Goal: Navigation & Orientation: Find specific page/section

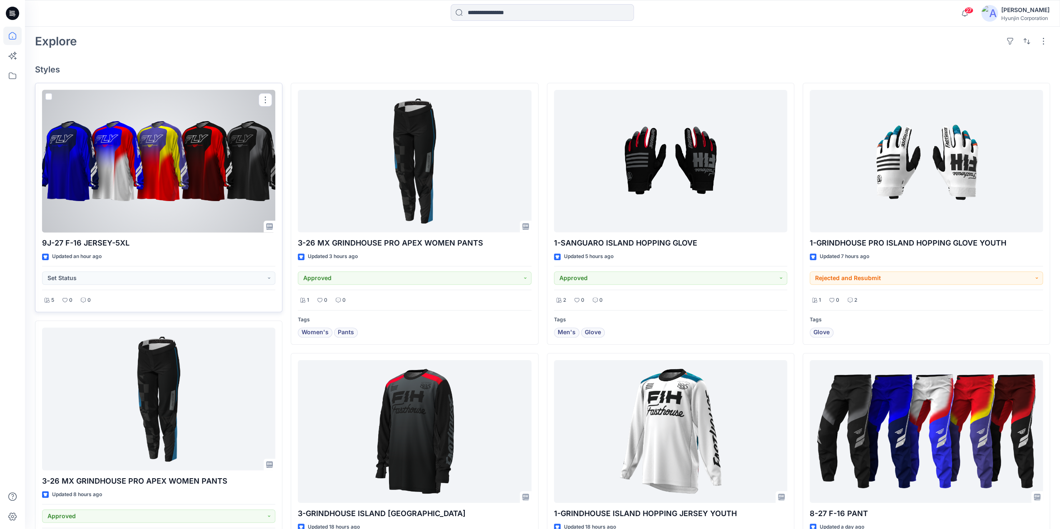
scroll to position [250, 0]
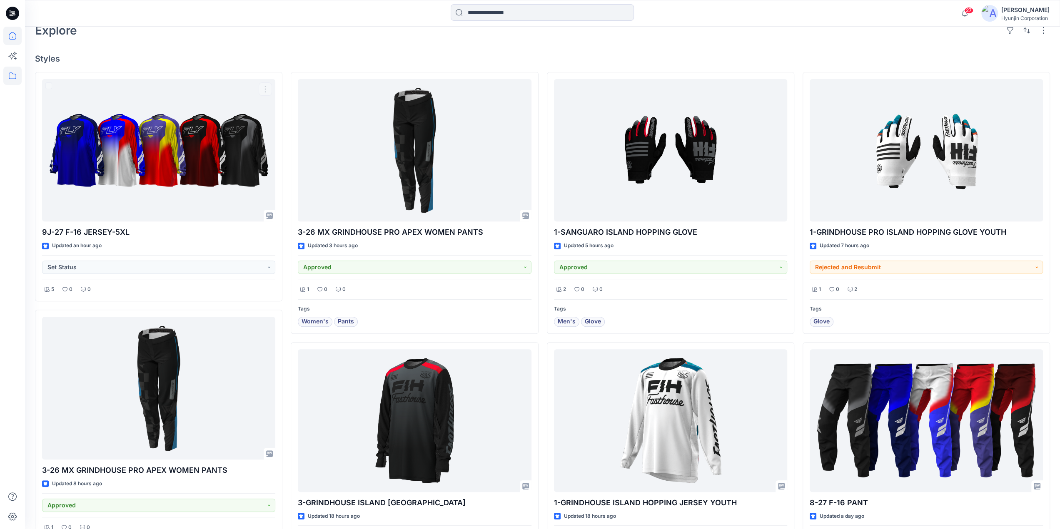
click at [10, 78] on icon at bounding box center [12, 76] width 18 height 18
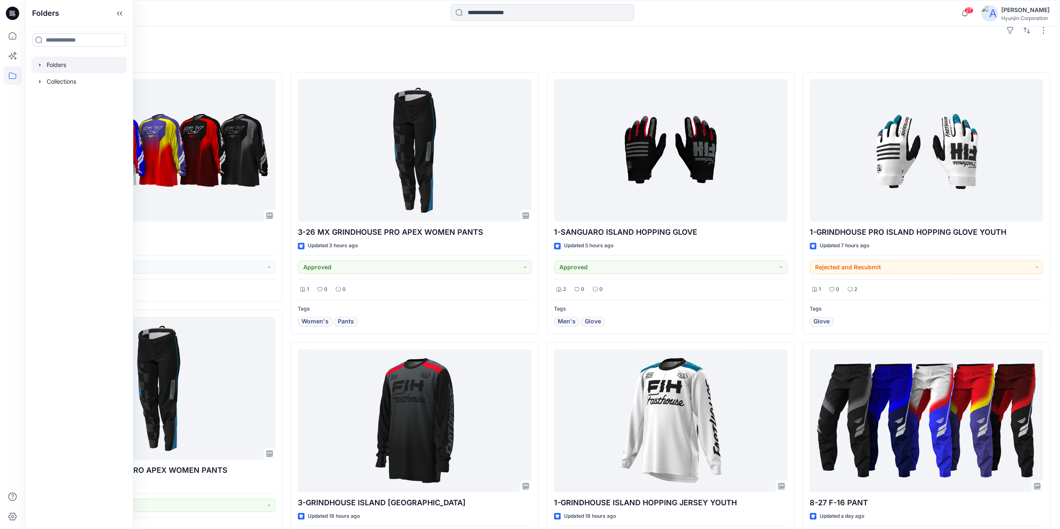
click at [58, 66] on div at bounding box center [79, 65] width 95 height 17
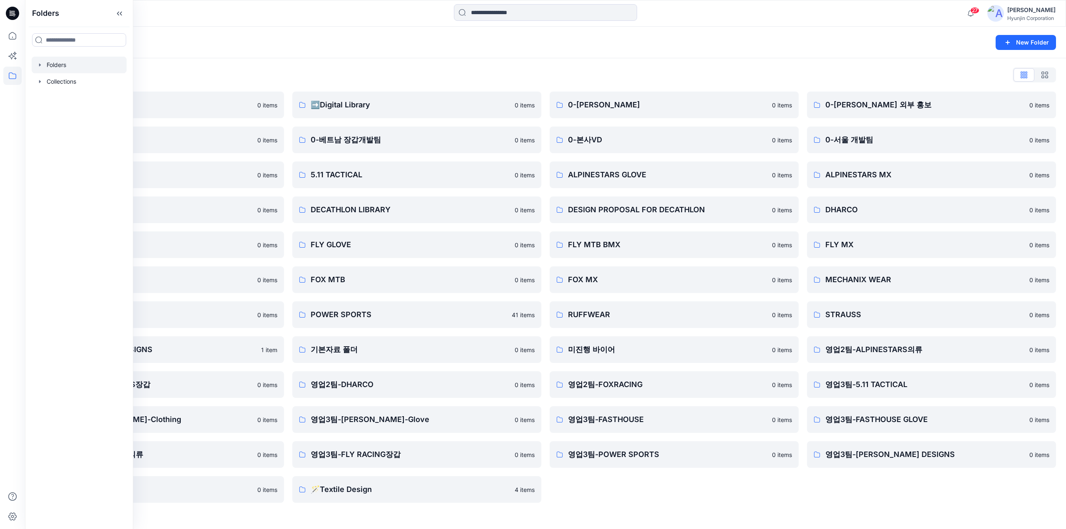
click at [720, 458] on div "0-[PERSON_NAME] 0 items 0-본사VD 0 items ALPINESTARS GLOVE 0 items DESIGN PROPOSA…" at bounding box center [674, 297] width 249 height 411
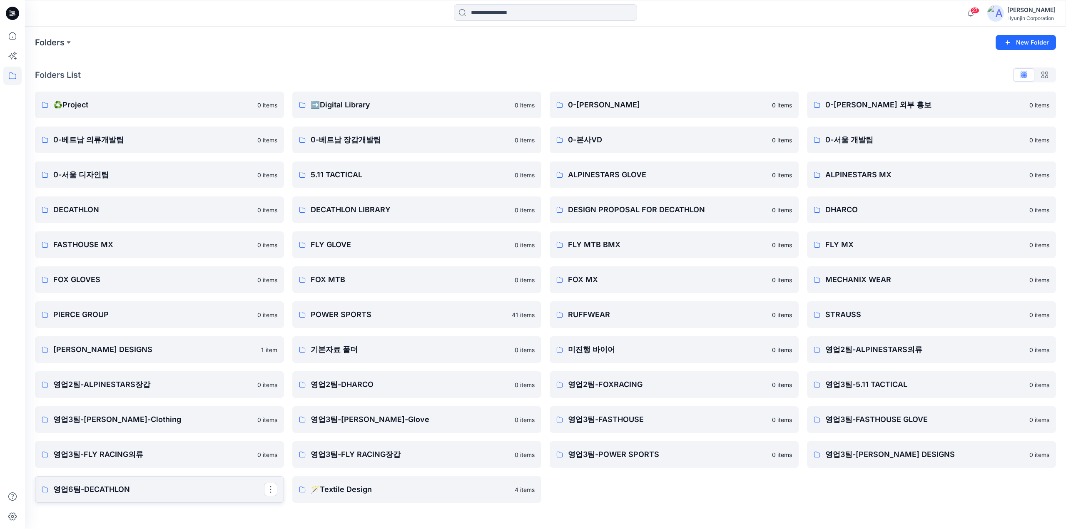
click at [239, 458] on p "영업6팀-DECATHLON" at bounding box center [158, 490] width 211 height 12
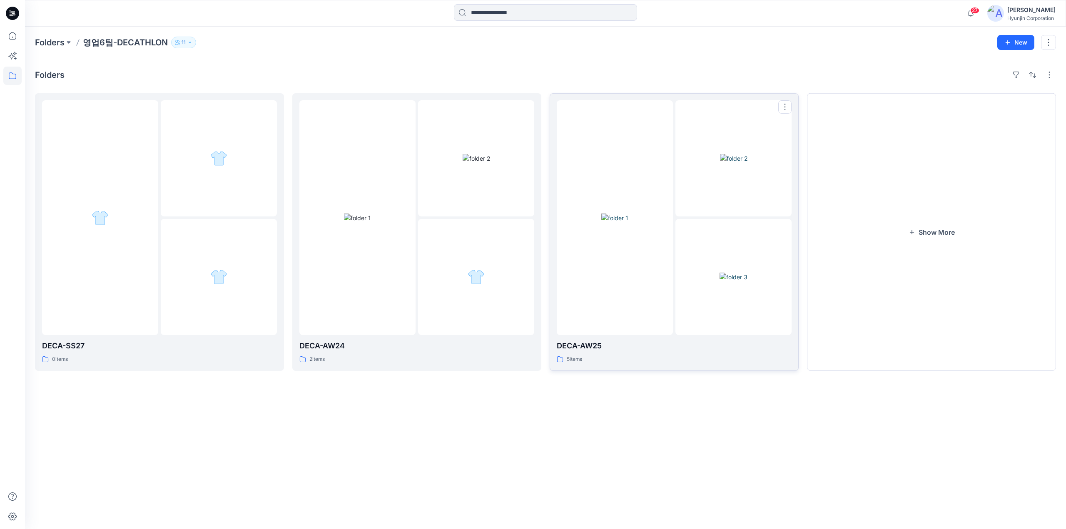
click at [671, 238] on div at bounding box center [615, 217] width 116 height 235
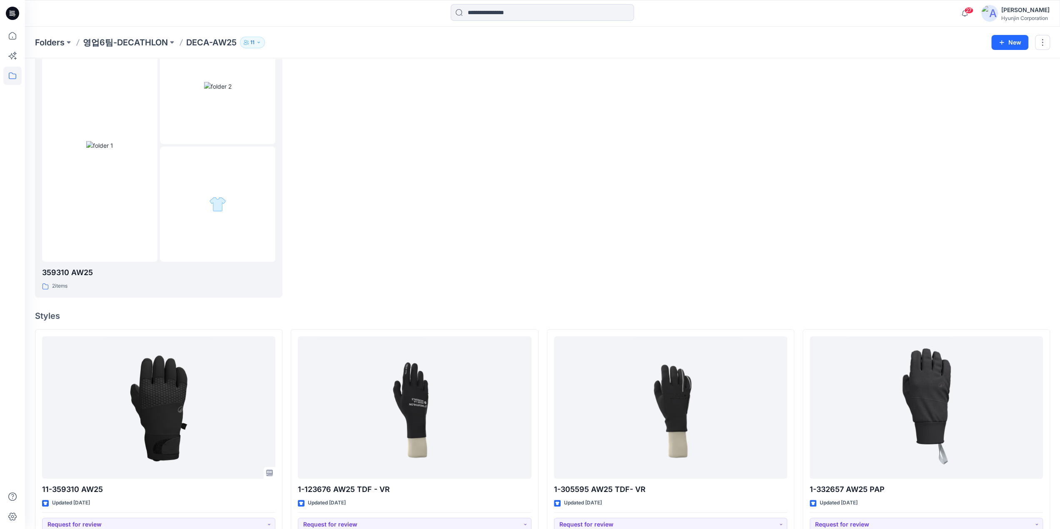
scroll to position [83, 0]
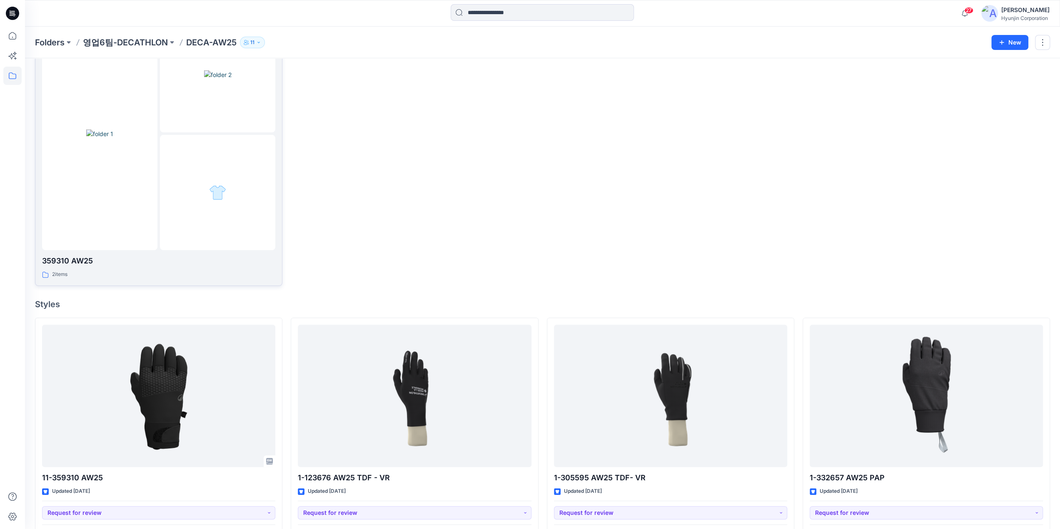
click at [173, 220] on div at bounding box center [217, 192] width 115 height 115
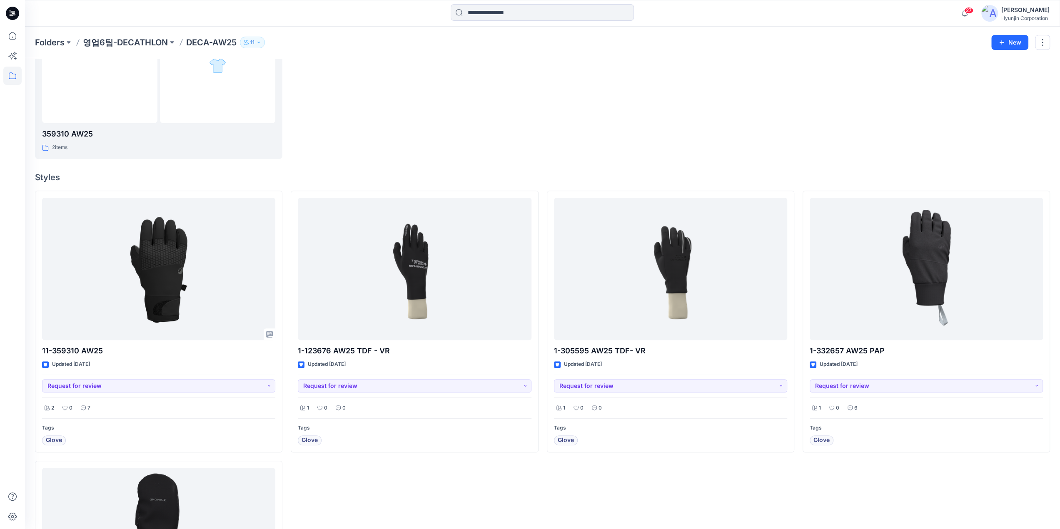
scroll to position [412, 0]
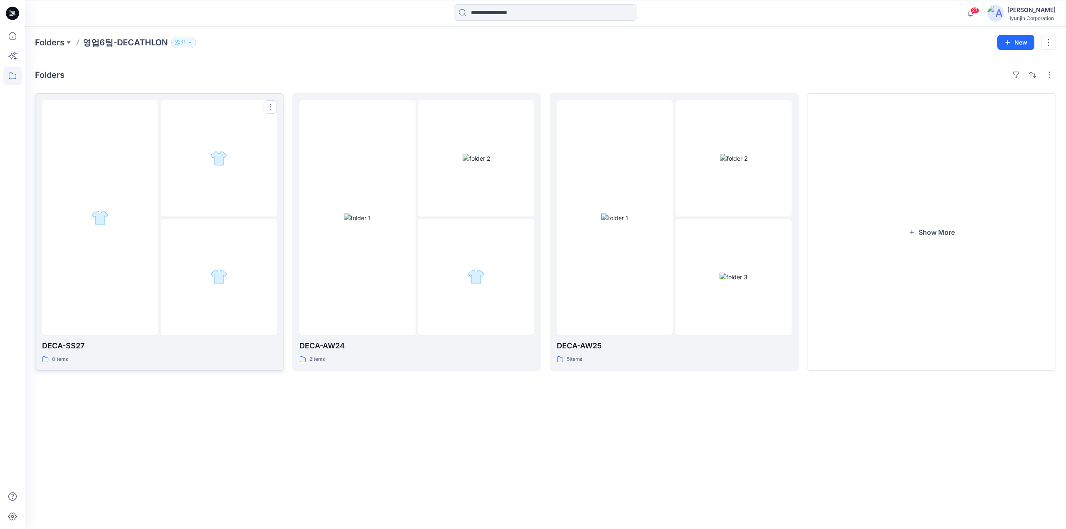
click at [160, 259] on div at bounding box center [159, 217] width 235 height 235
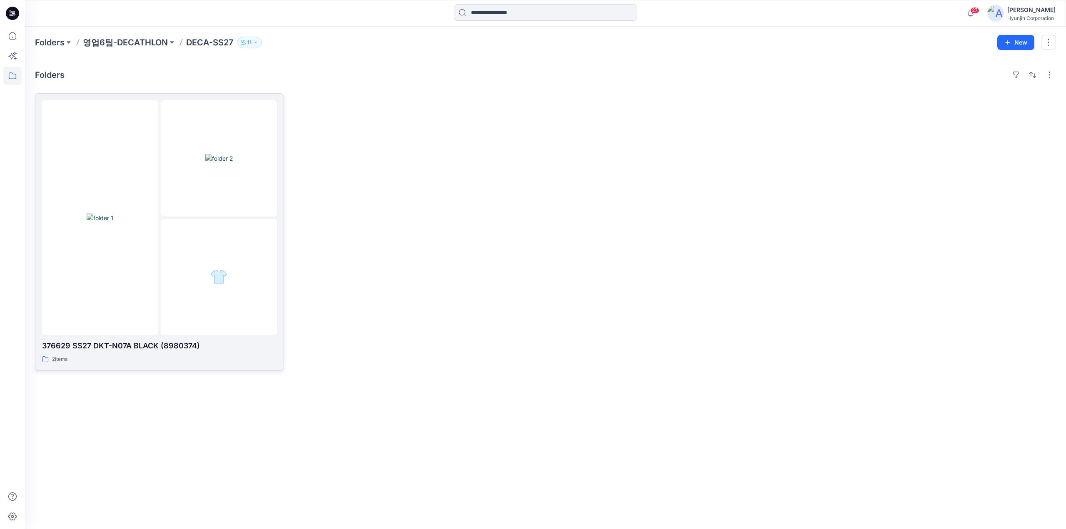
click at [140, 187] on div at bounding box center [100, 217] width 116 height 235
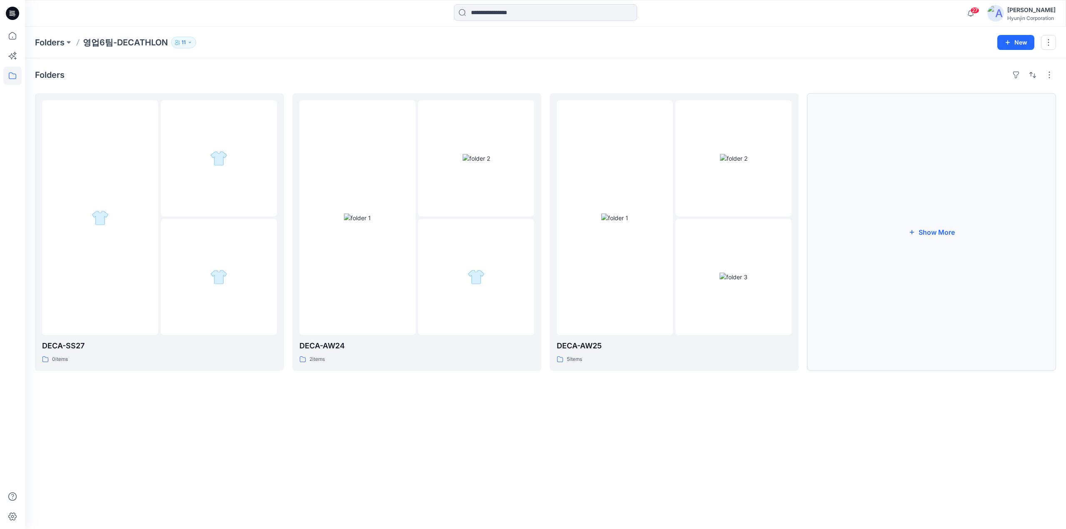
click at [720, 229] on button "Show More" at bounding box center [931, 232] width 249 height 278
click at [720, 288] on div at bounding box center [867, 216] width 115 height 233
click at [715, 162] on img at bounding box center [728, 158] width 27 height 9
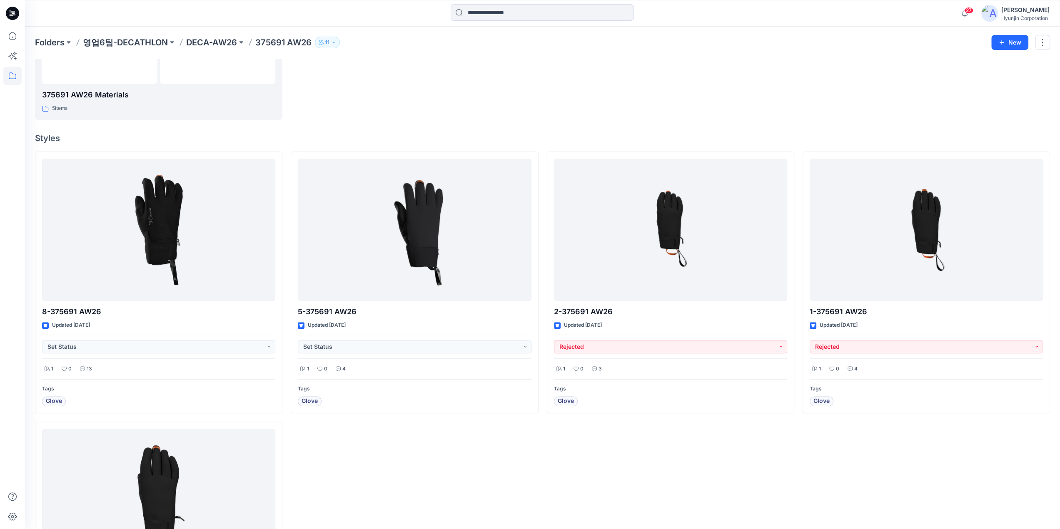
scroll to position [250, 0]
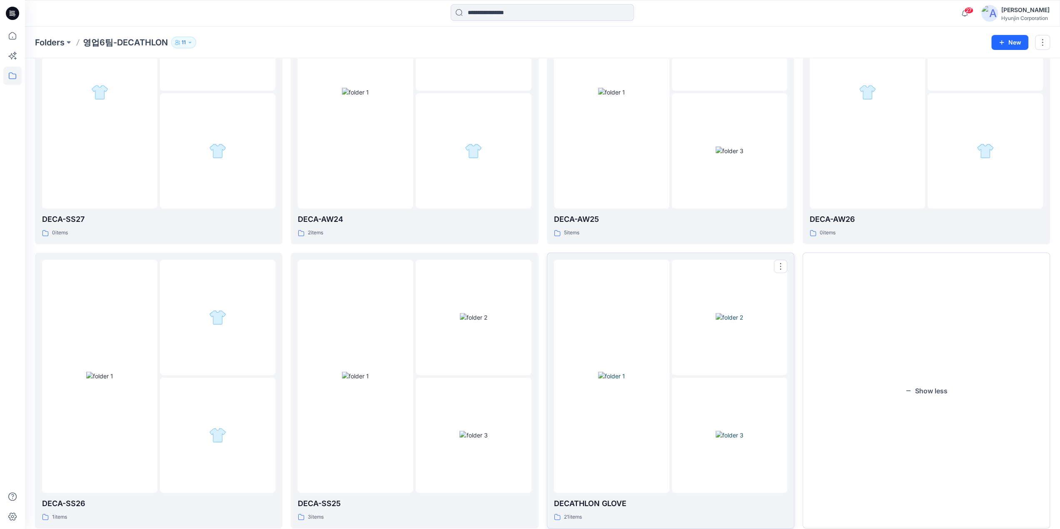
scroll to position [147, 0]
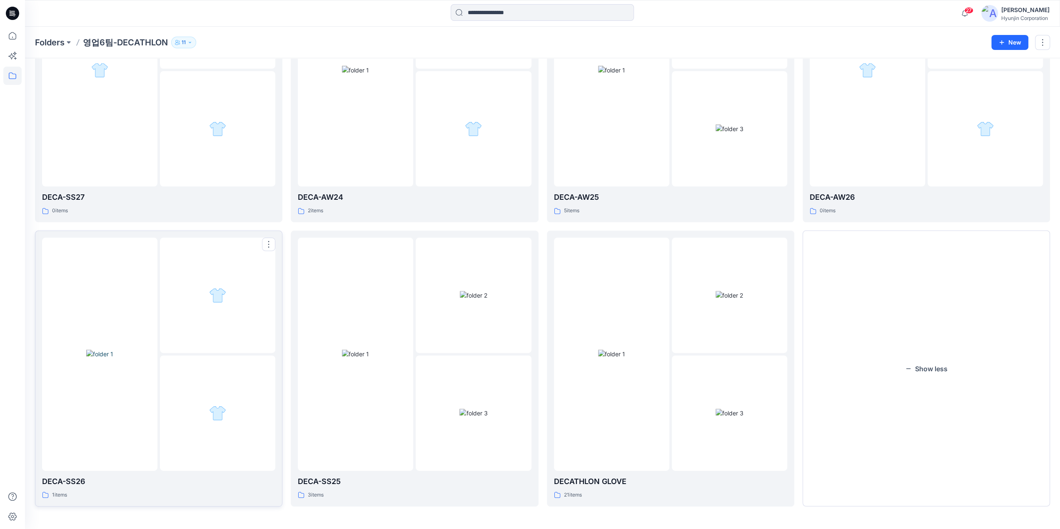
click at [169, 395] on div at bounding box center [217, 413] width 115 height 115
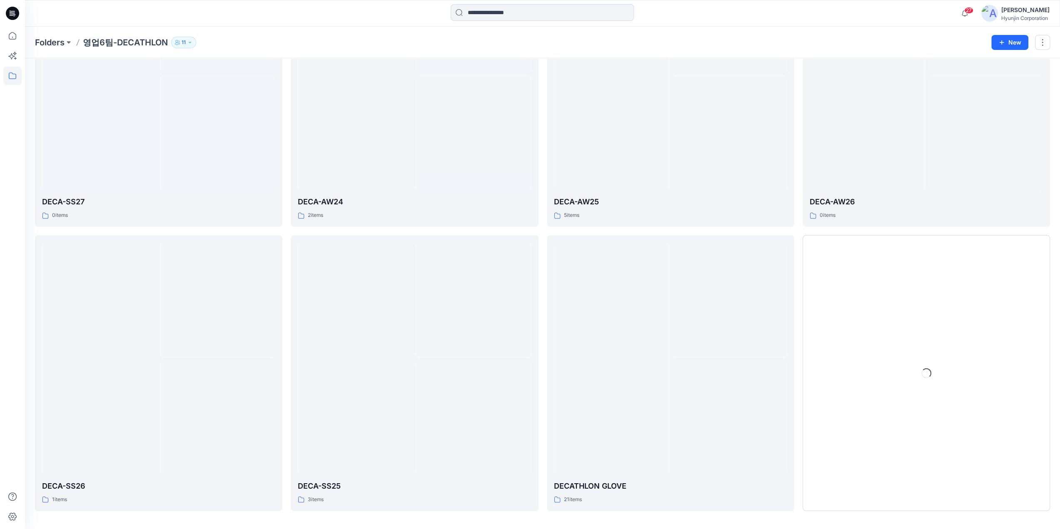
scroll to position [147, 0]
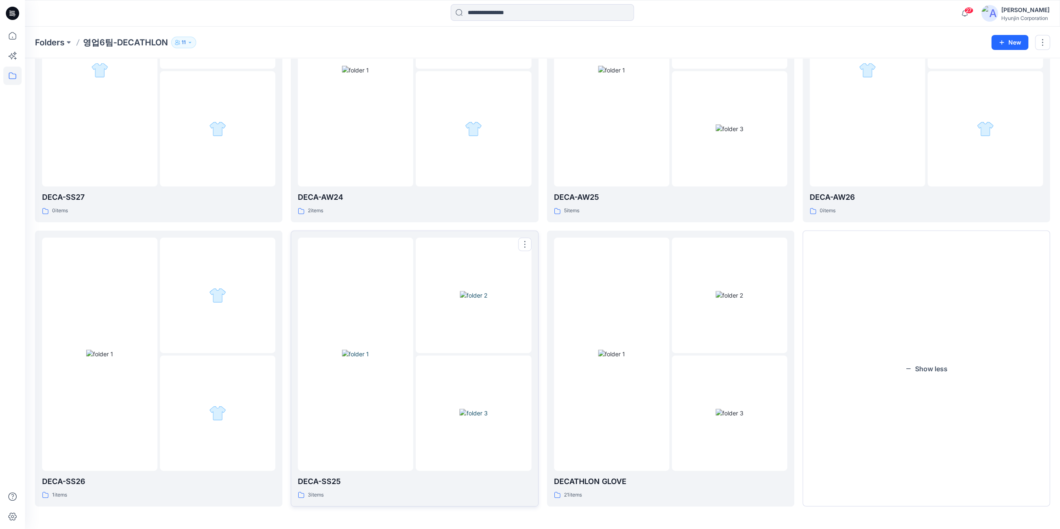
click at [476, 409] on img at bounding box center [473, 413] width 28 height 9
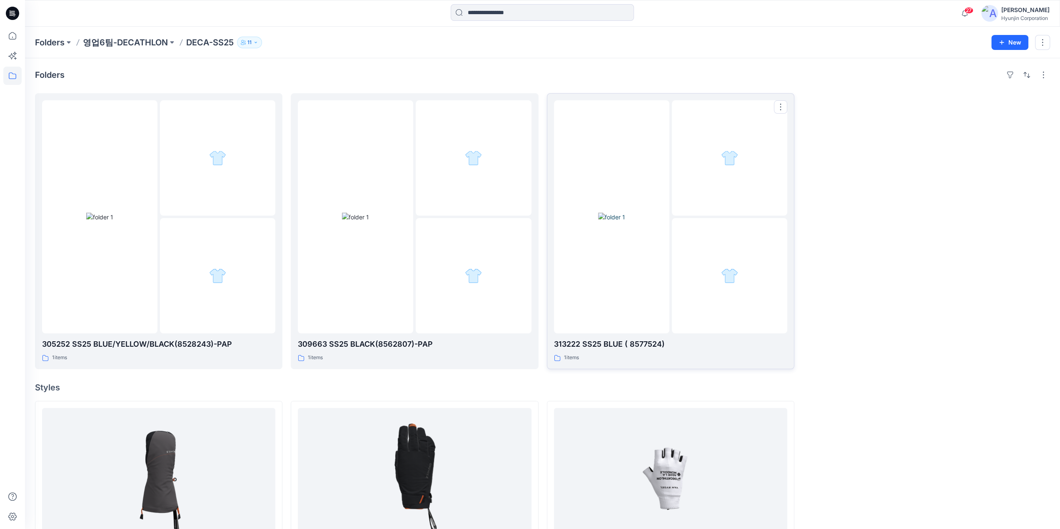
scroll to position [142, 0]
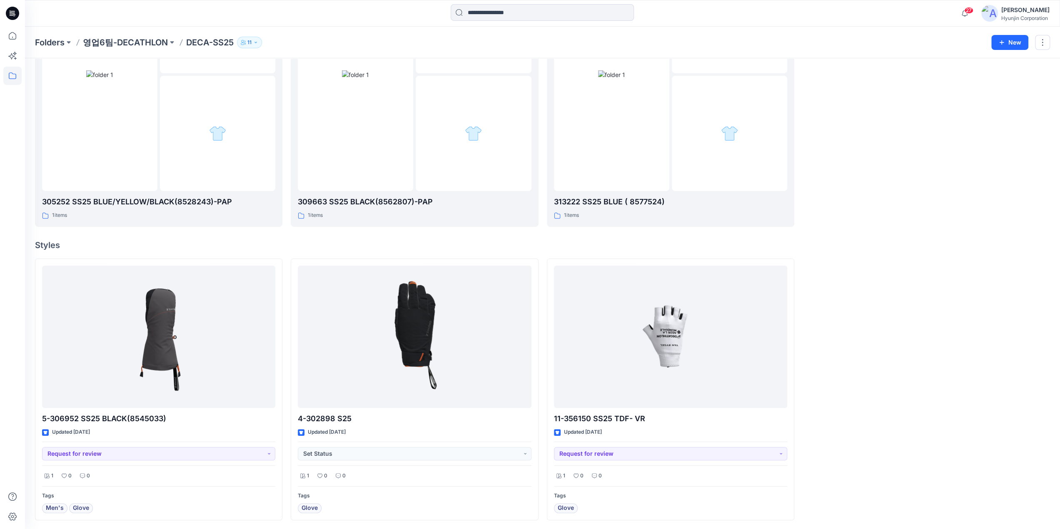
scroll to position [147, 0]
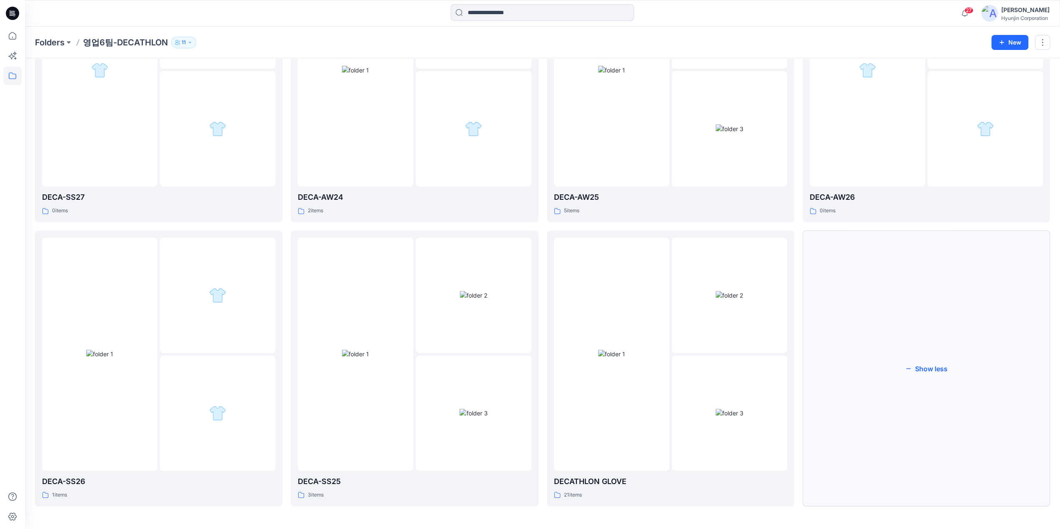
click at [720, 377] on button "Show less" at bounding box center [925, 369] width 247 height 276
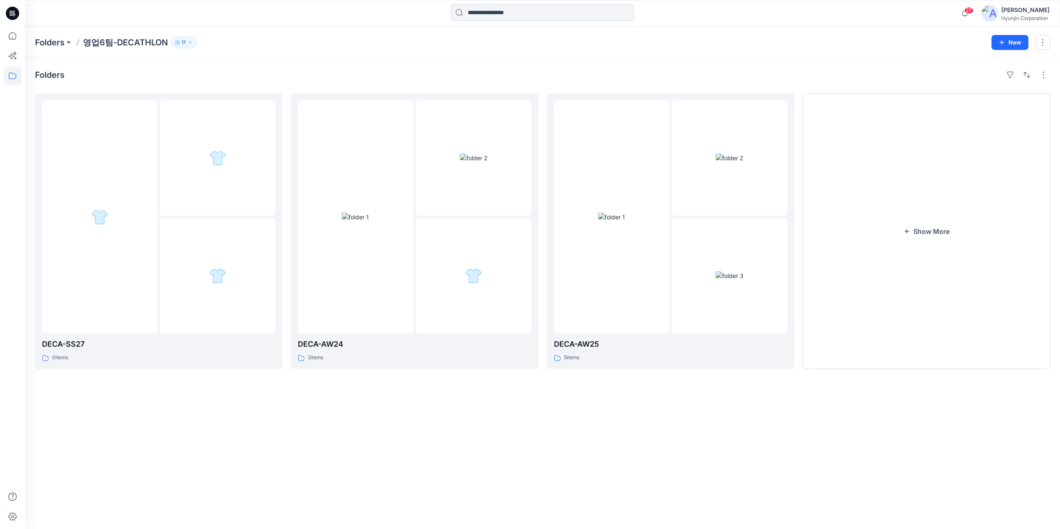
scroll to position [0, 0]
click at [720, 301] on button "Show More" at bounding box center [931, 232] width 249 height 278
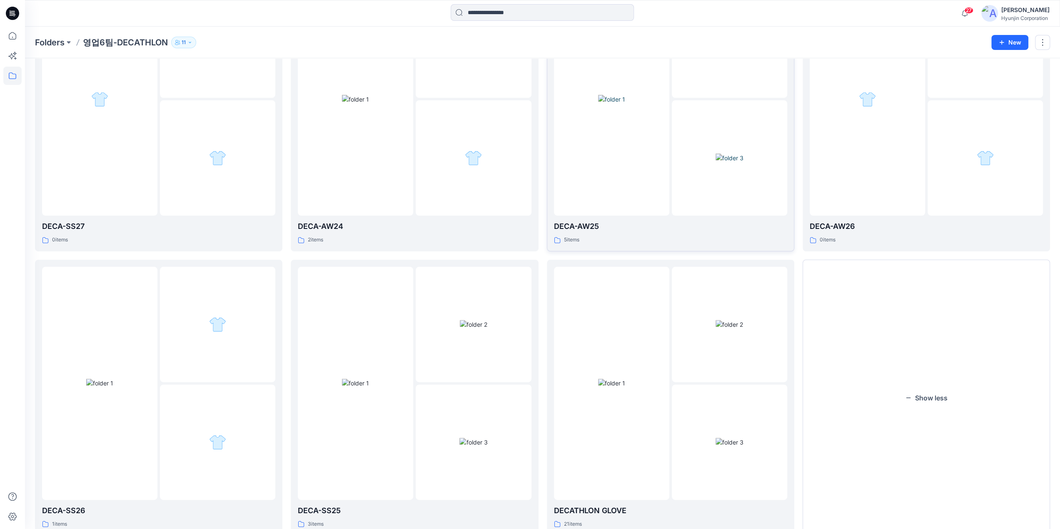
scroll to position [147, 0]
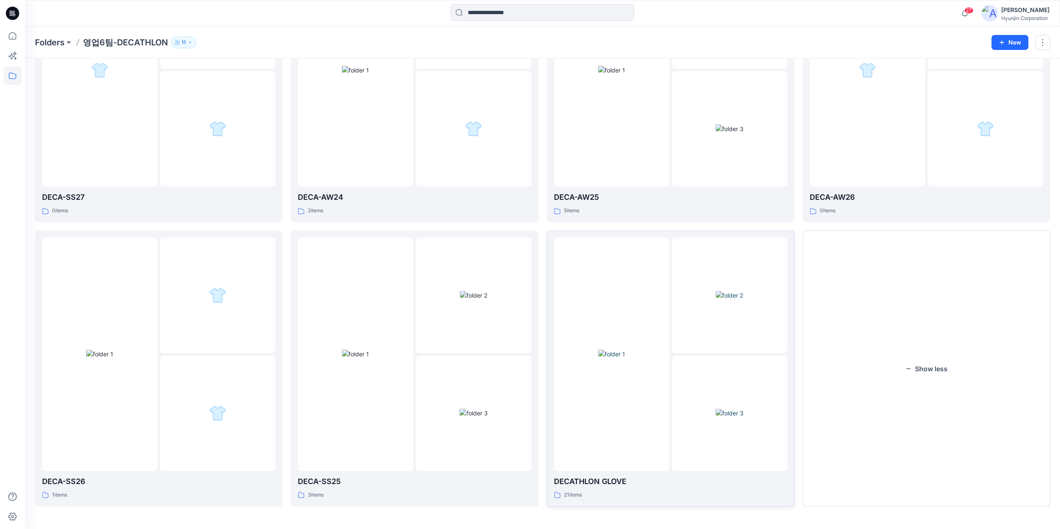
click at [720, 409] on img at bounding box center [729, 413] width 28 height 9
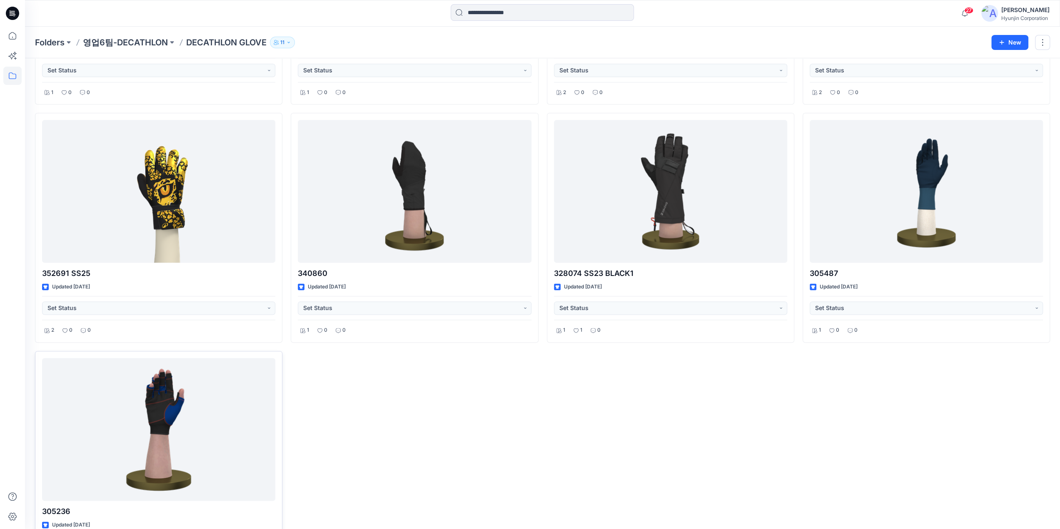
scroll to position [933, 0]
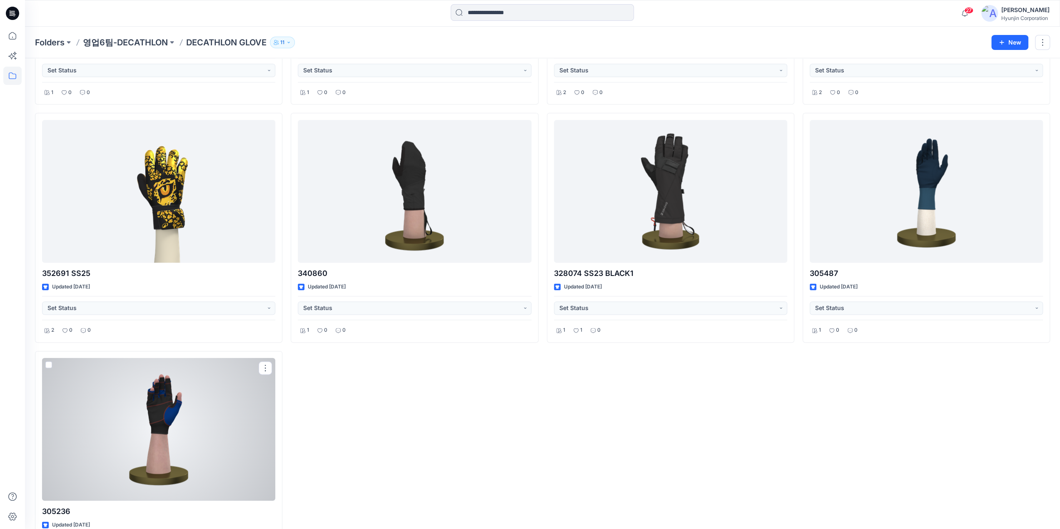
drag, startPoint x: 187, startPoint y: 439, endPoint x: 194, endPoint y: 437, distance: 7.4
click at [187, 439] on div at bounding box center [158, 429] width 233 height 143
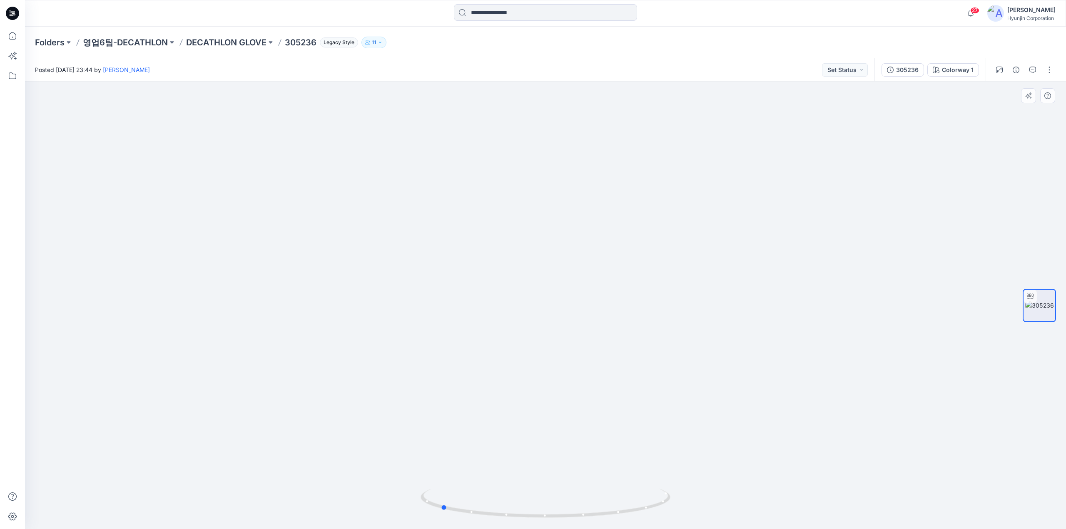
drag, startPoint x: 555, startPoint y: 309, endPoint x: 453, endPoint y: 317, distance: 102.8
click at [453, 317] on div at bounding box center [545, 306] width 1041 height 448
drag, startPoint x: 285, startPoint y: 45, endPoint x: 316, endPoint y: 49, distance: 31.0
click at [316, 49] on div "Folders 영업6팀-DECATHLON DECATHLON GLOVE 305236 Legacy Style 11" at bounding box center [545, 43] width 1041 height 32
copy p "305236"
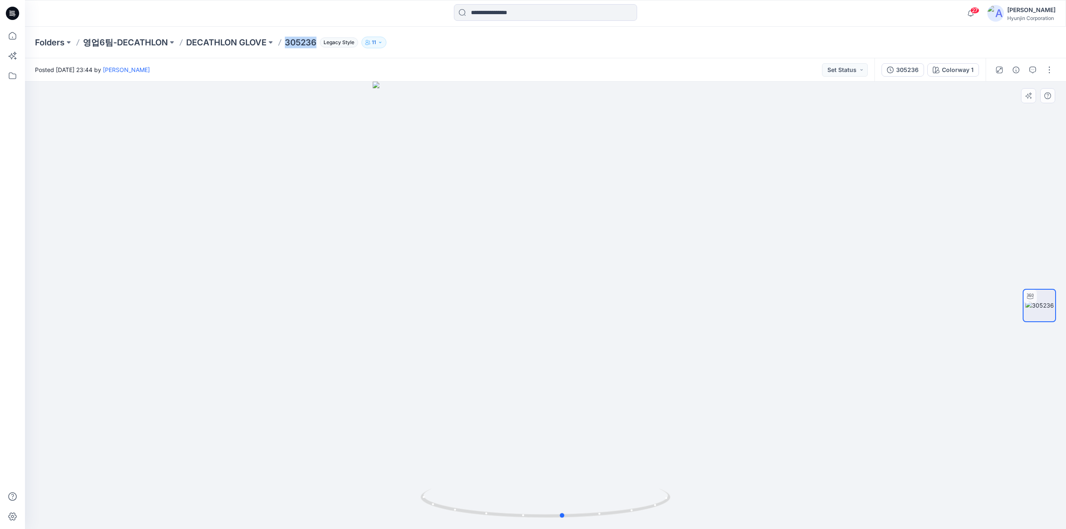
drag, startPoint x: 463, startPoint y: 288, endPoint x: 582, endPoint y: 325, distance: 124.7
click at [582, 325] on div at bounding box center [545, 306] width 1041 height 448
drag, startPoint x: 511, startPoint y: 114, endPoint x: 528, endPoint y: 259, distance: 146.3
click at [528, 259] on img at bounding box center [545, 296] width 598 height 466
drag, startPoint x: 664, startPoint y: 483, endPoint x: 527, endPoint y: 491, distance: 136.8
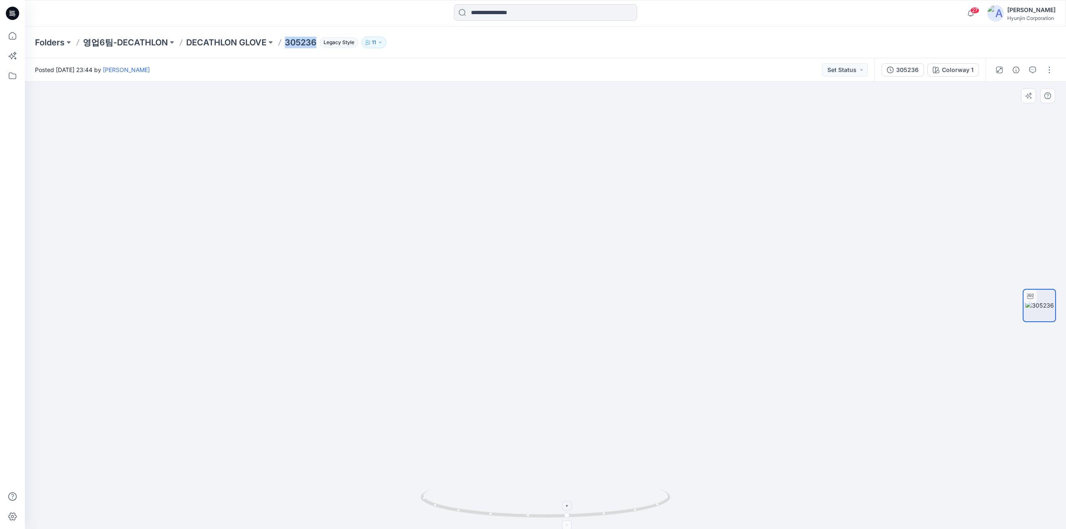
drag, startPoint x: 527, startPoint y: 491, endPoint x: 600, endPoint y: 513, distance: 75.6
click at [597, 458] on icon at bounding box center [547, 504] width 252 height 31
drag, startPoint x: 610, startPoint y: 515, endPoint x: 475, endPoint y: 513, distance: 134.5
click at [475, 458] on icon at bounding box center [547, 504] width 252 height 31
drag, startPoint x: 549, startPoint y: 522, endPoint x: 532, endPoint y: 523, distance: 16.7
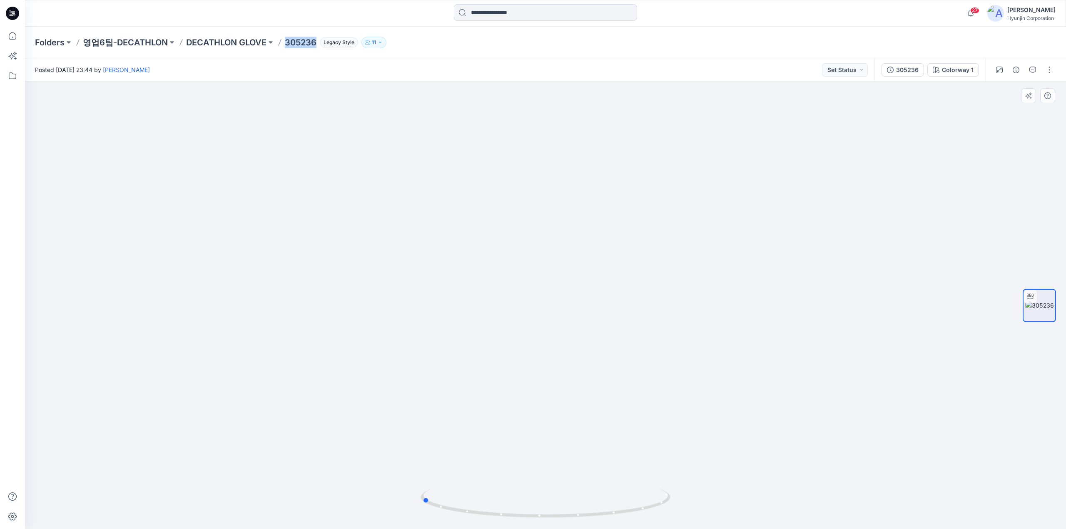
click at [532, 458] on div at bounding box center [546, 509] width 250 height 42
drag, startPoint x: 747, startPoint y: 221, endPoint x: 725, endPoint y: 224, distance: 21.4
drag, startPoint x: 722, startPoint y: 228, endPoint x: 666, endPoint y: 240, distance: 57.6
click at [667, 239] on img at bounding box center [545, 306] width 598 height 448
drag, startPoint x: 569, startPoint y: 511, endPoint x: 702, endPoint y: 503, distance: 133.1
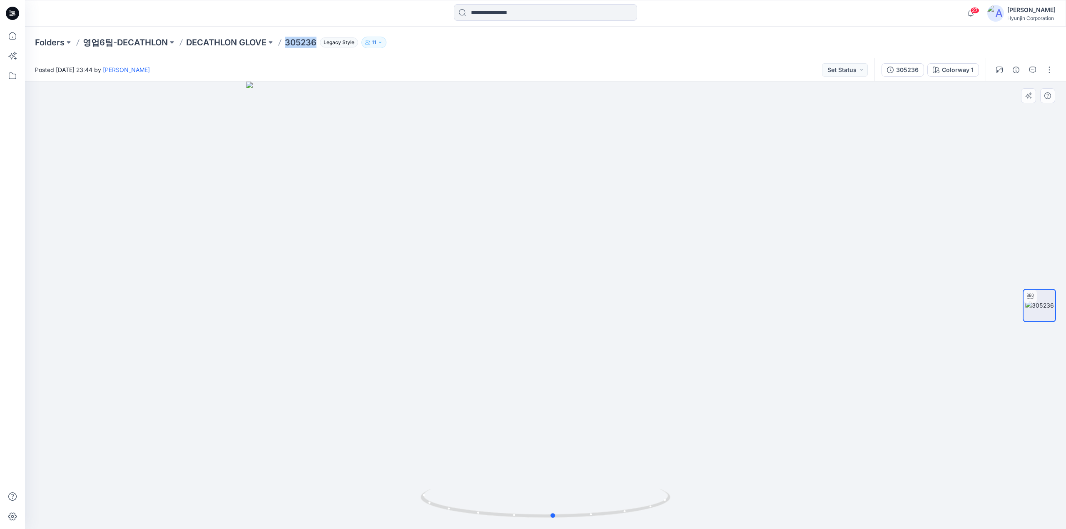
click at [702, 458] on div at bounding box center [545, 306] width 1041 height 448
drag, startPoint x: 609, startPoint y: 510, endPoint x: 569, endPoint y: 507, distance: 39.7
click at [565, 458] on icon at bounding box center [547, 504] width 252 height 31
drag, startPoint x: 604, startPoint y: 517, endPoint x: 386, endPoint y: 527, distance: 218.8
click at [386, 458] on div at bounding box center [545, 306] width 1041 height 448
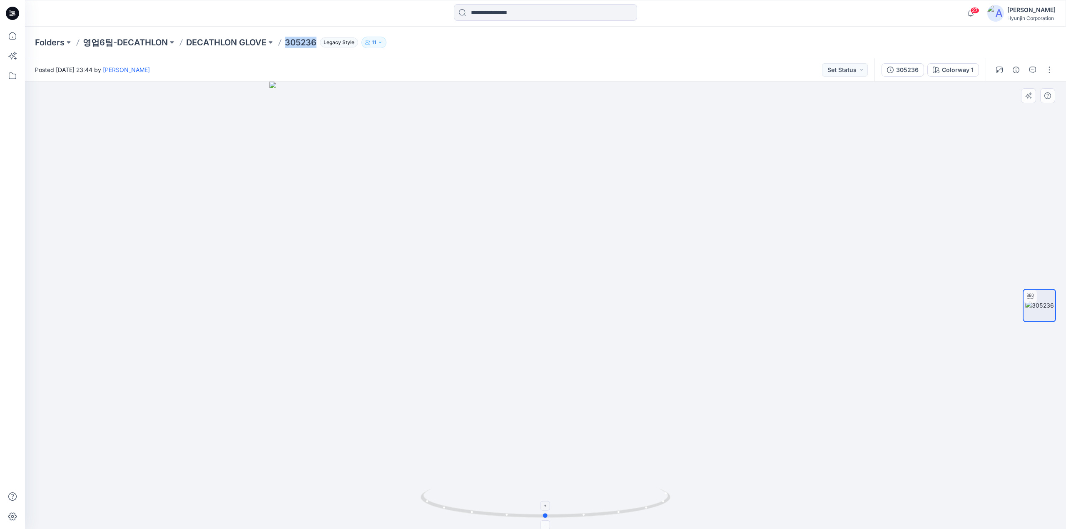
drag, startPoint x: 536, startPoint y: 516, endPoint x: 578, endPoint y: 513, distance: 41.7
click at [578, 458] on icon at bounding box center [547, 504] width 252 height 31
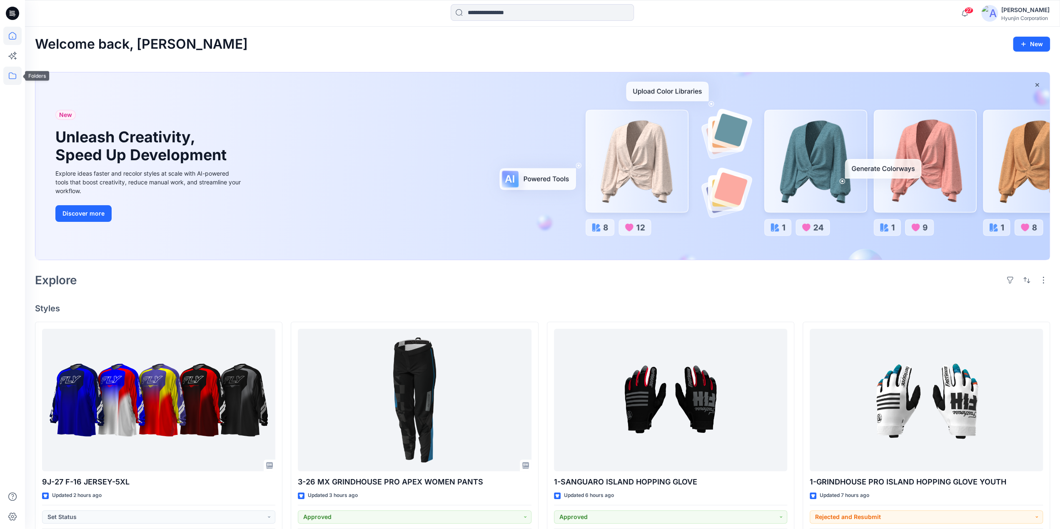
click at [10, 84] on icon at bounding box center [12, 76] width 18 height 18
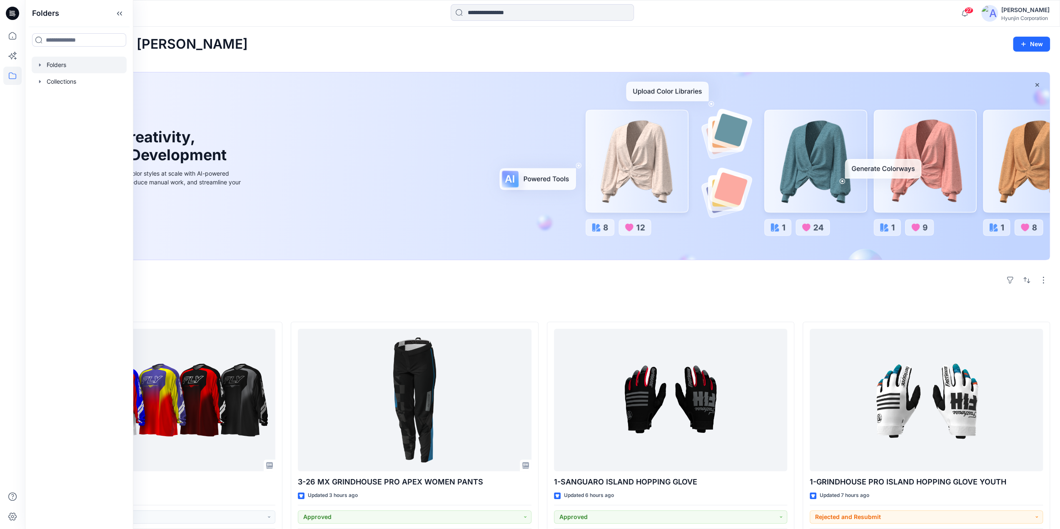
click at [63, 68] on div at bounding box center [79, 65] width 95 height 17
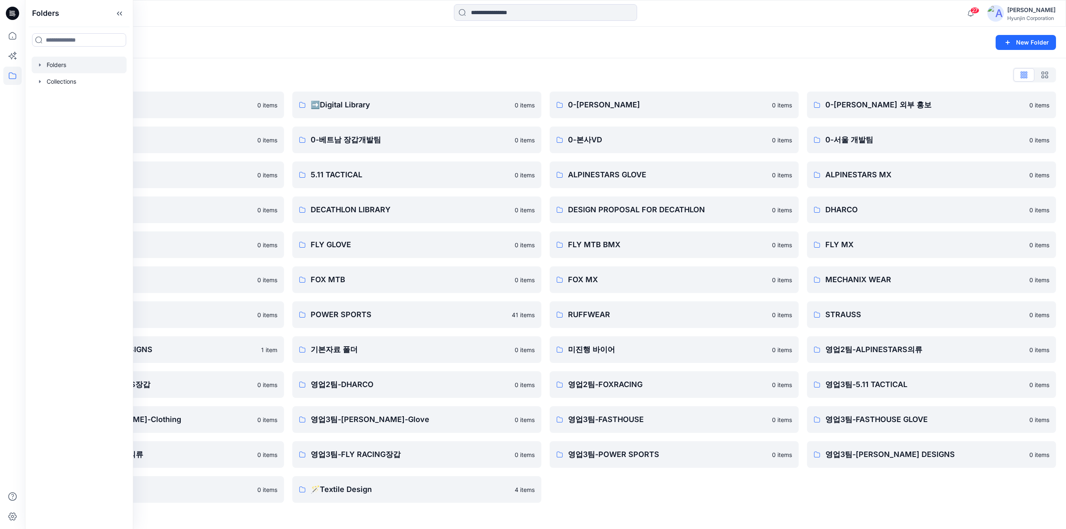
click at [784, 501] on div "0-[PERSON_NAME] 0 items 0-본사VD 0 items ALPINESTARS GLOVE 0 items DESIGN PROPOSA…" at bounding box center [674, 297] width 249 height 411
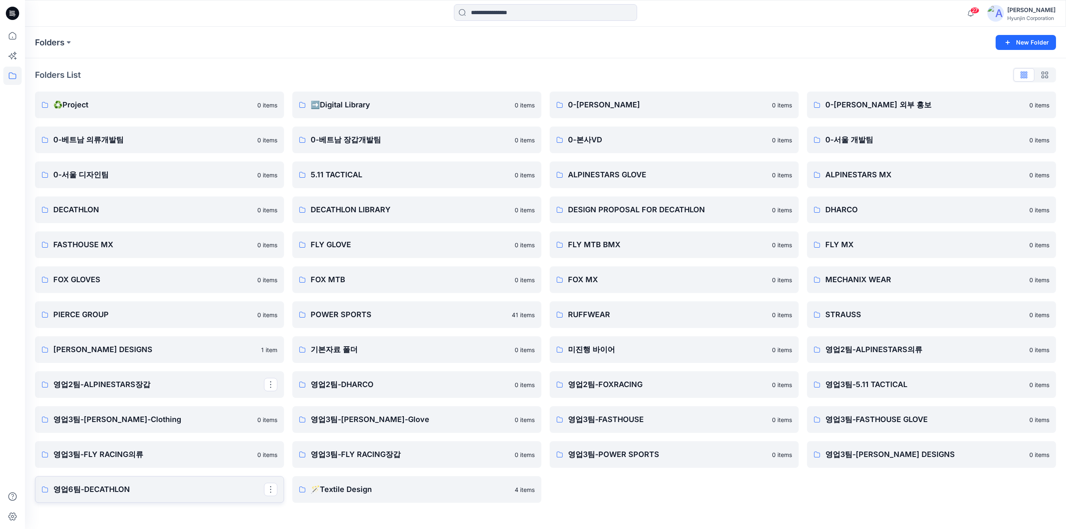
click at [149, 487] on p "영업6팀-DECATHLON" at bounding box center [158, 490] width 211 height 12
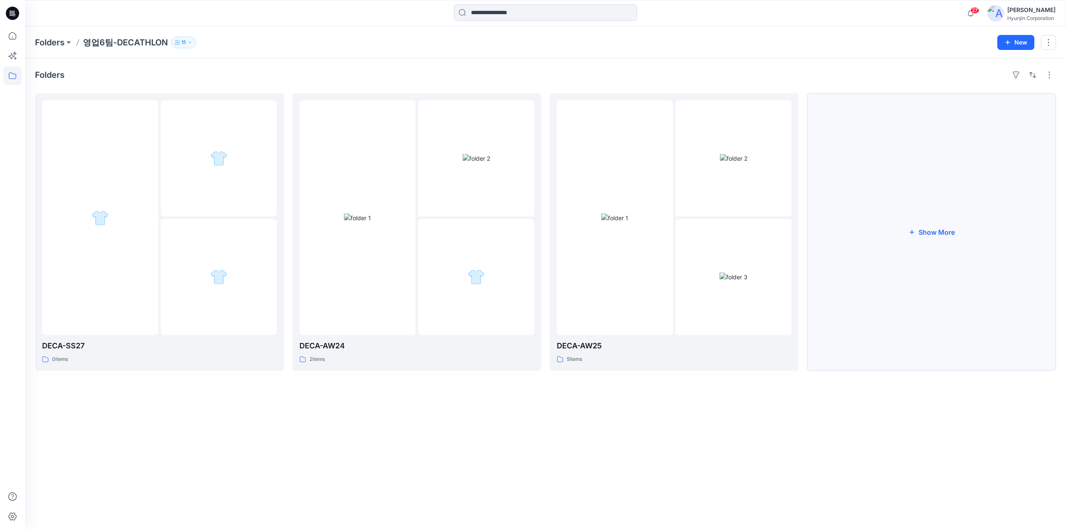
click at [934, 284] on button "Show More" at bounding box center [931, 232] width 249 height 278
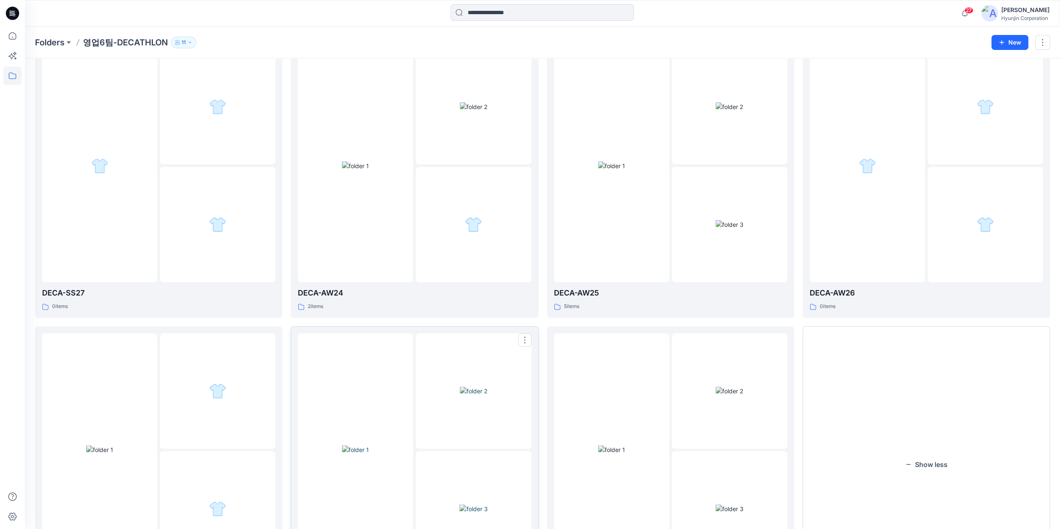
scroll to position [83, 0]
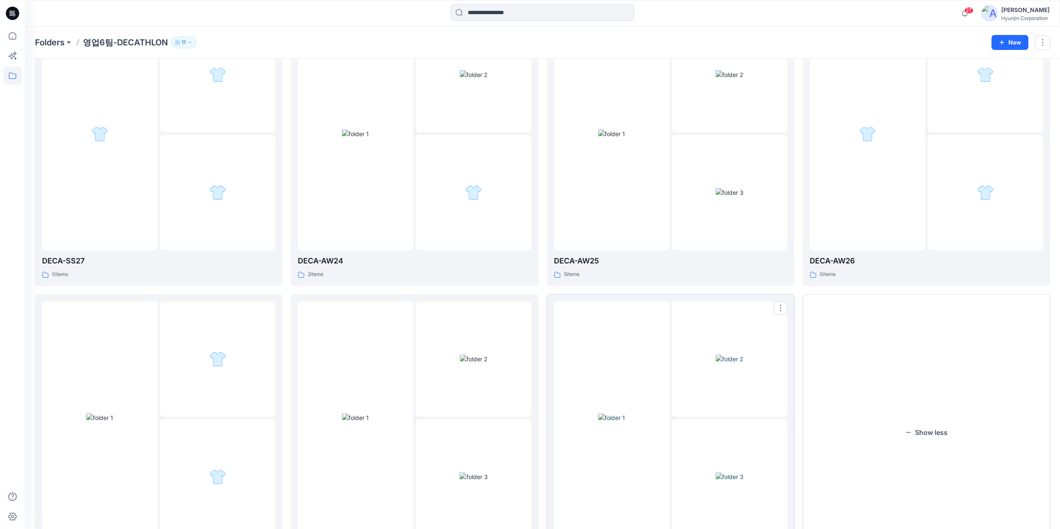
click at [715, 473] on img at bounding box center [729, 477] width 28 height 9
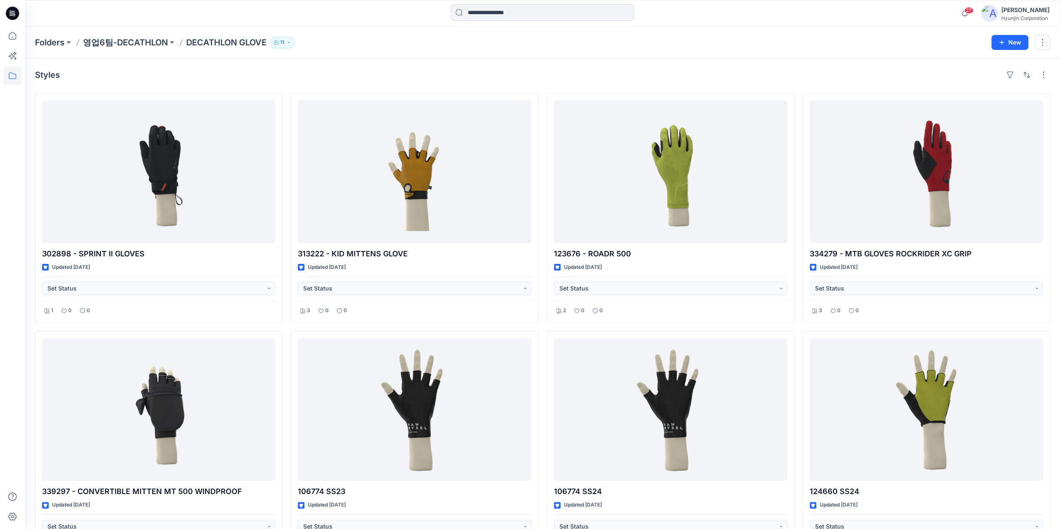
click at [414, 71] on div "Styles" at bounding box center [542, 74] width 1015 height 13
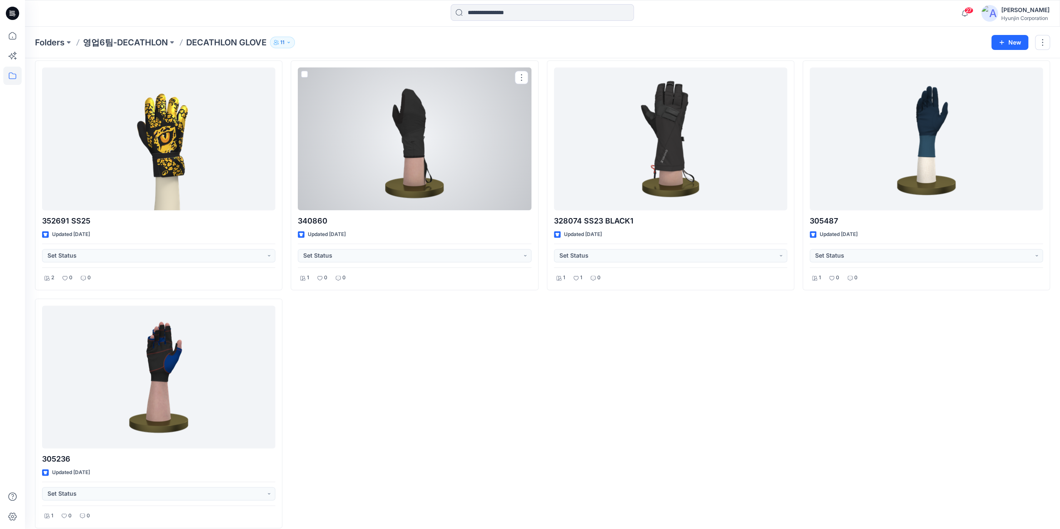
scroll to position [991, 0]
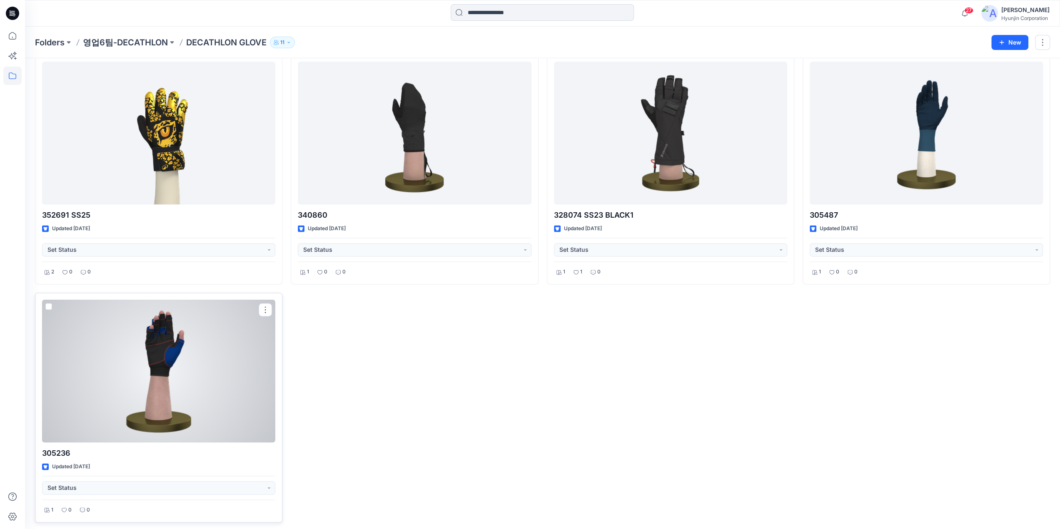
click at [192, 387] on div at bounding box center [158, 371] width 233 height 143
